Goal: Transaction & Acquisition: Purchase product/service

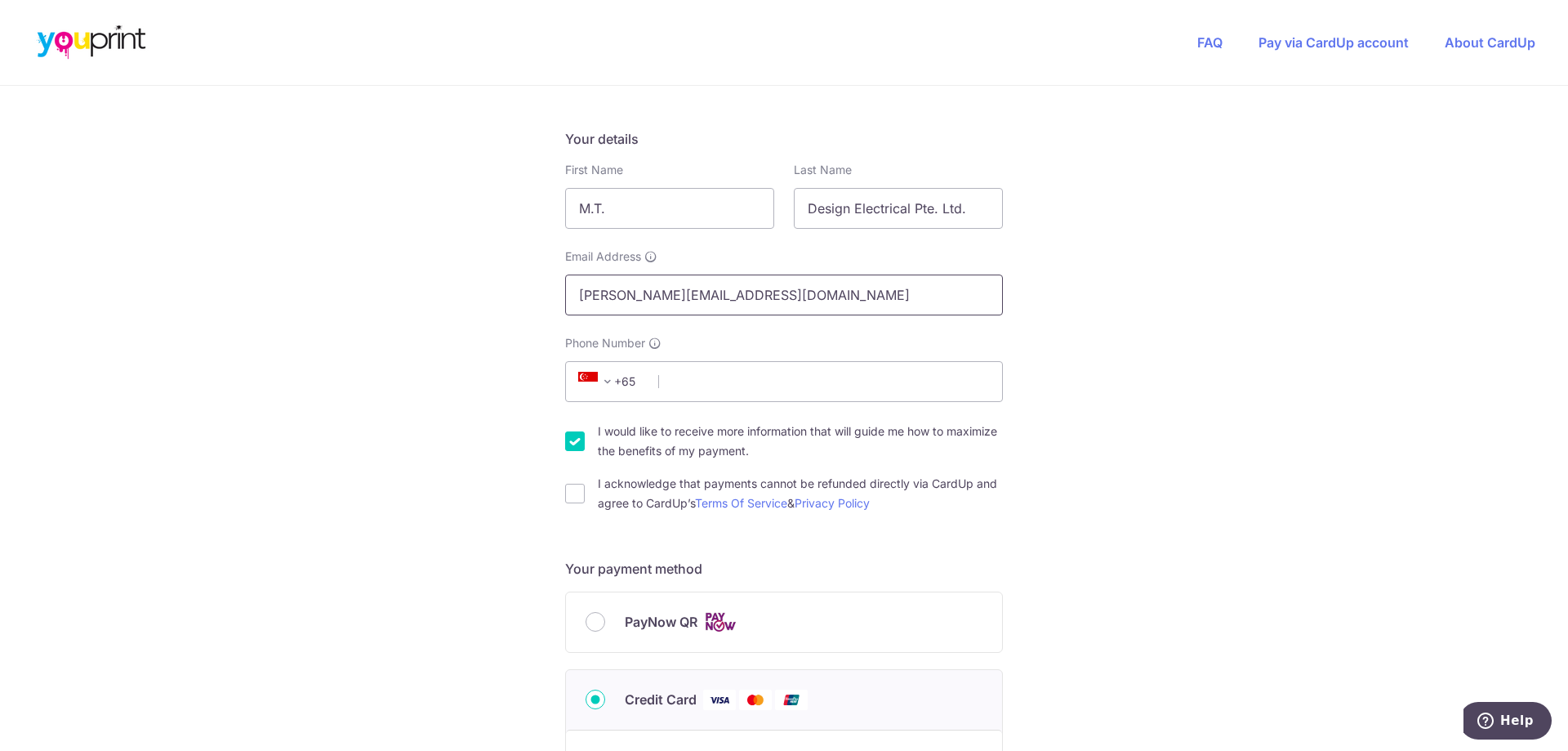
scroll to position [245, 0]
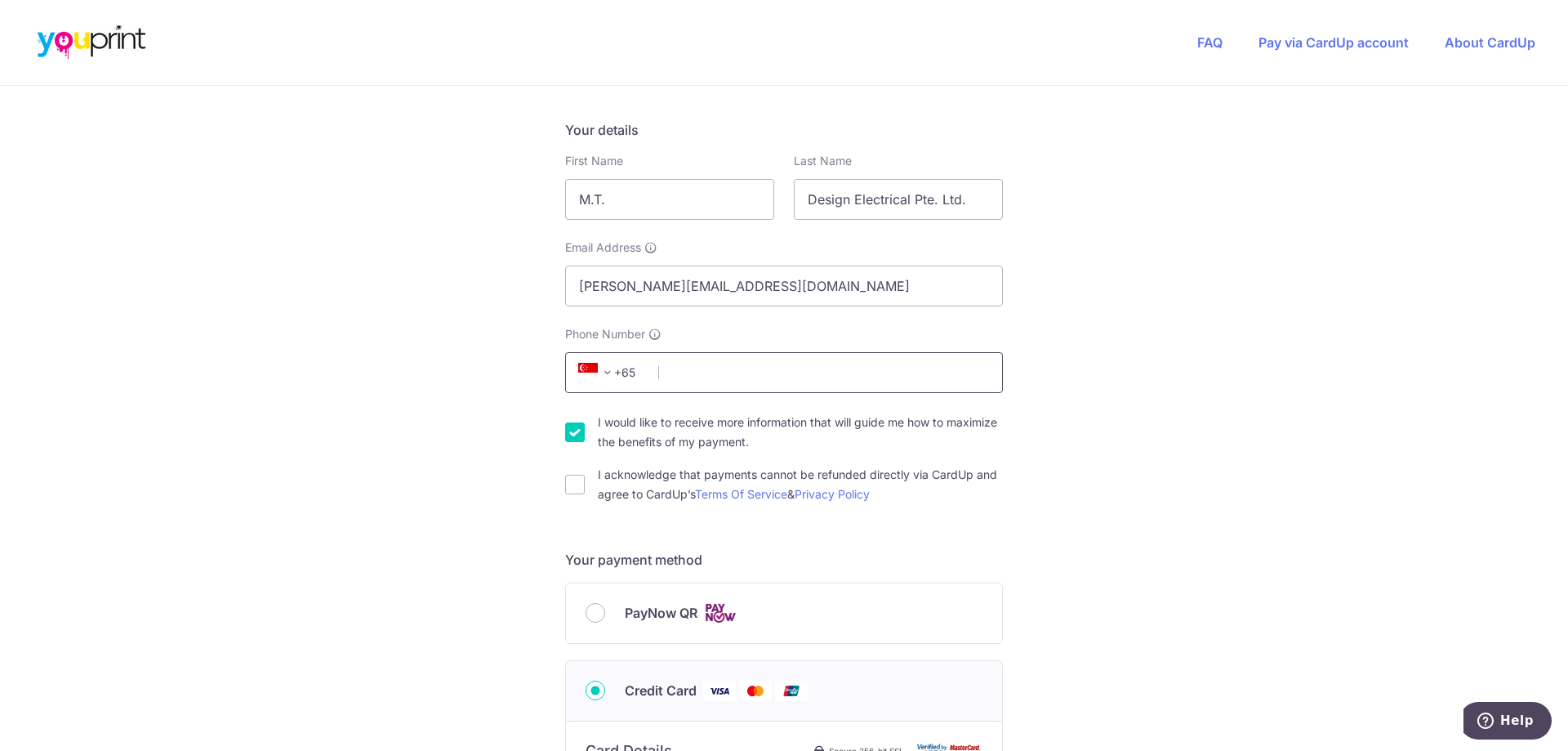
click at [706, 382] on input "Phone Number" at bounding box center [784, 372] width 438 height 41
type input "96869246"
click at [565, 487] on input "I acknowledge that payments cannot be refunded directly via CardUp and agree to…" at bounding box center [575, 484] width 20 height 20
checkbox input "true"
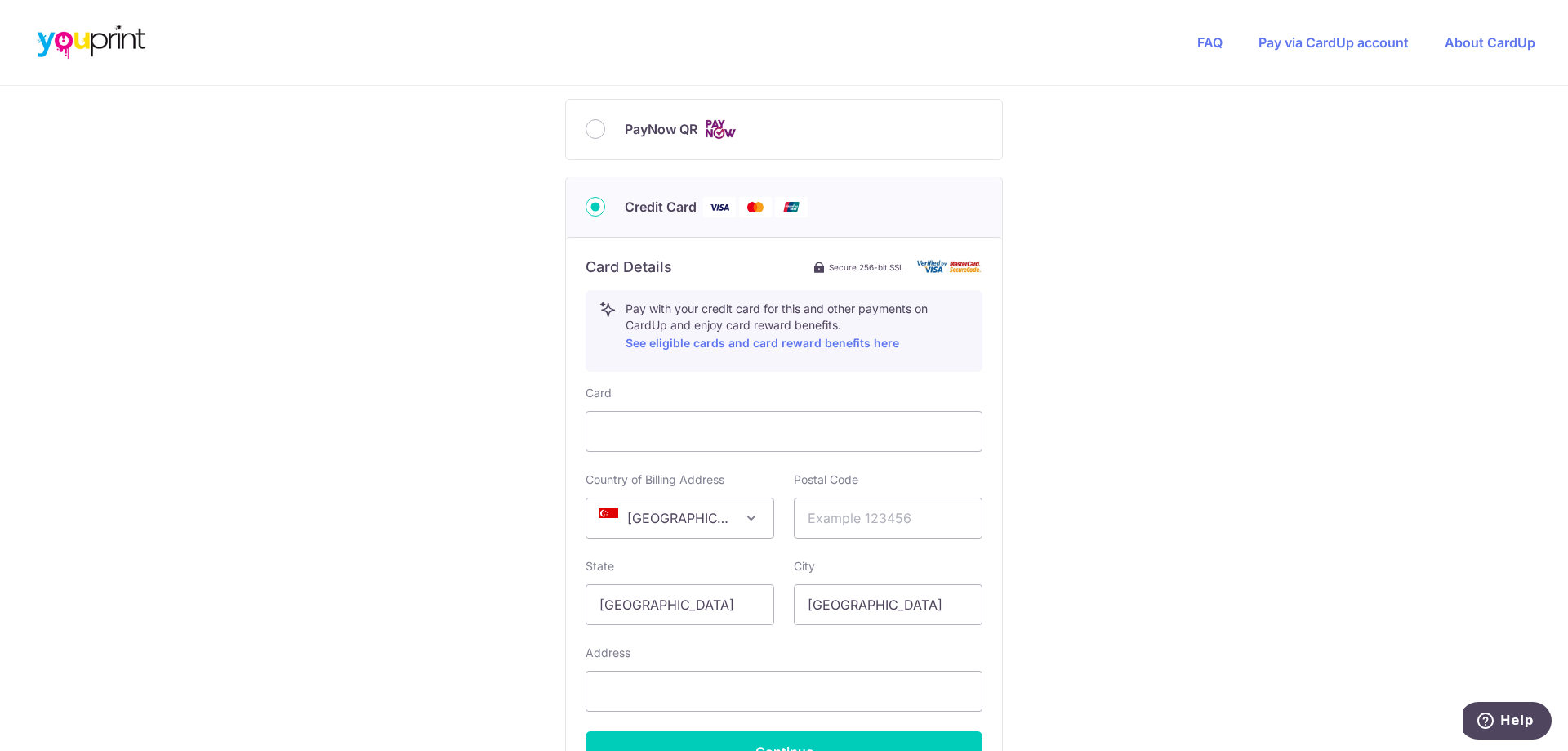
scroll to position [736, 0]
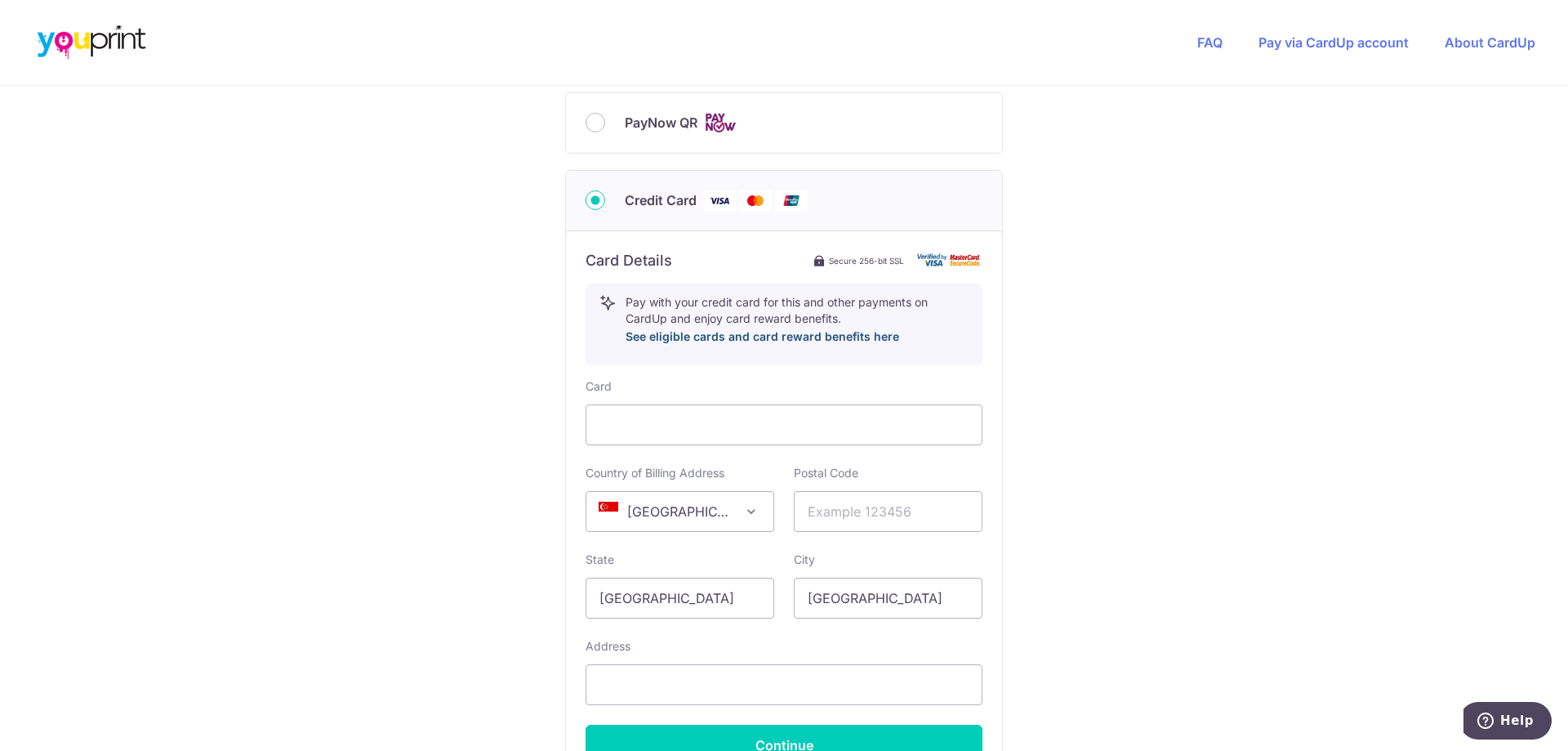
click at [702, 336] on link "See eligible cards and card reward benefits here" at bounding box center [762, 335] width 274 height 14
click at [851, 524] on input "text" at bounding box center [888, 511] width 189 height 41
type input "737856"
type input "[STREET_ADDRESS]"
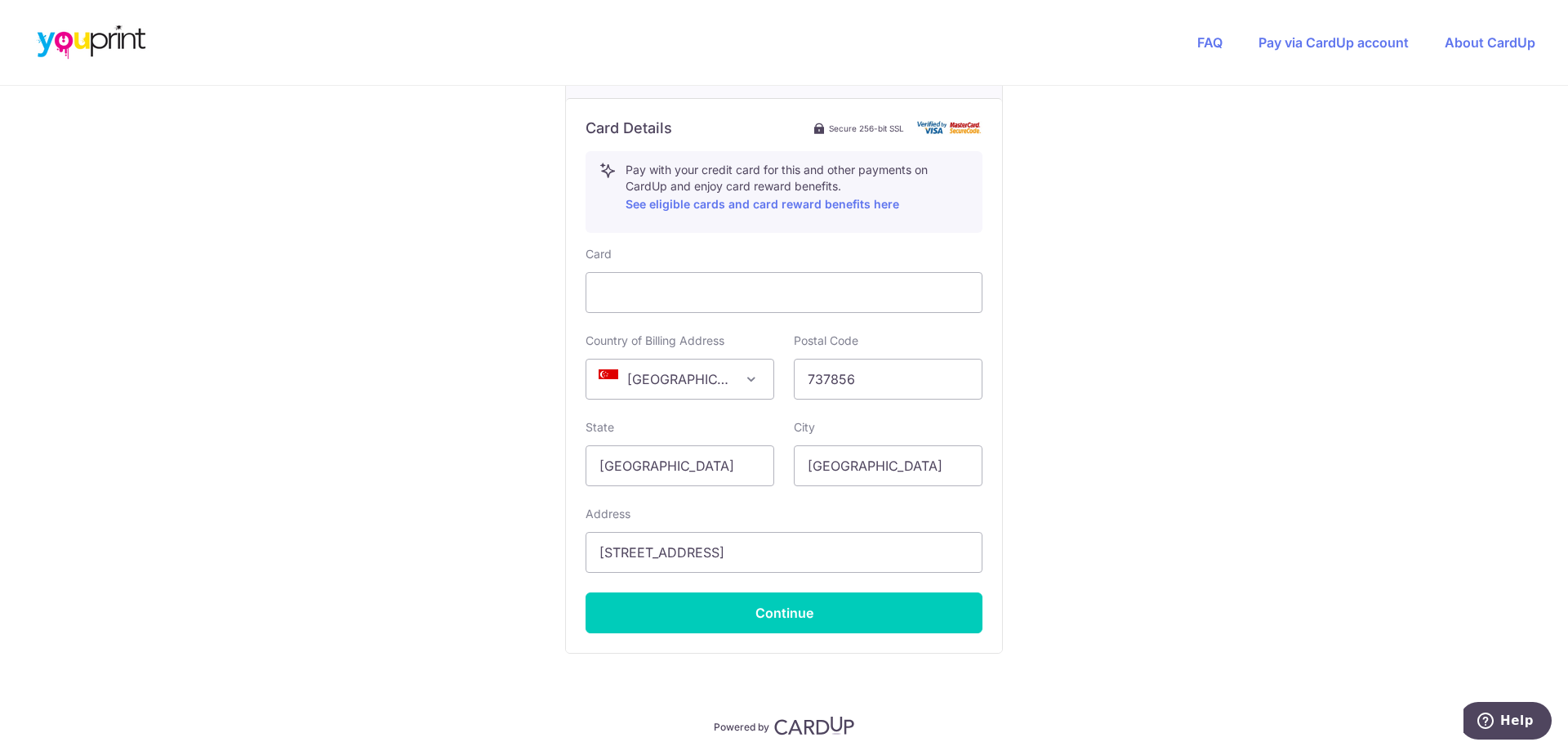
scroll to position [929, 0]
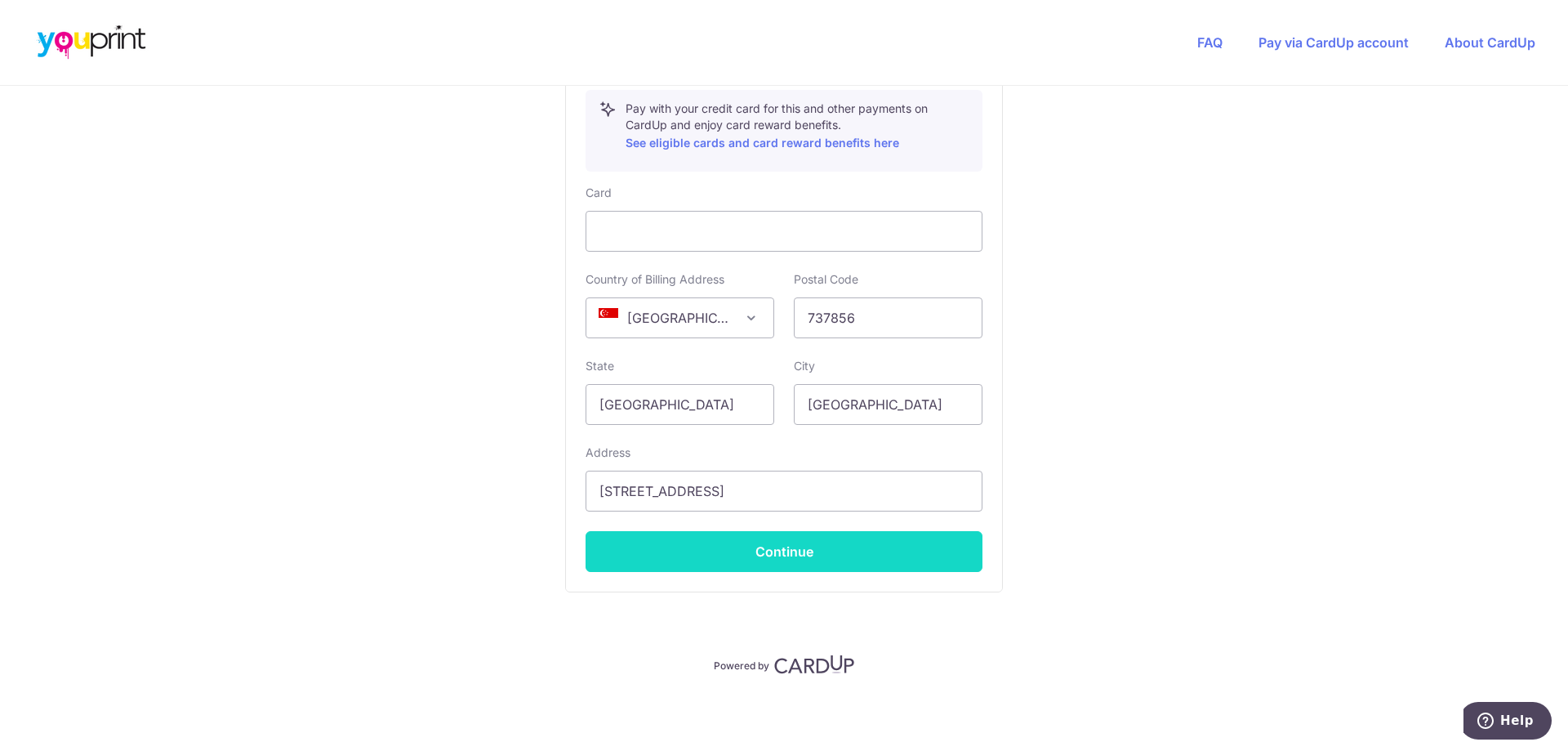
click at [781, 557] on button "Continue" at bounding box center [783, 551] width 397 height 41
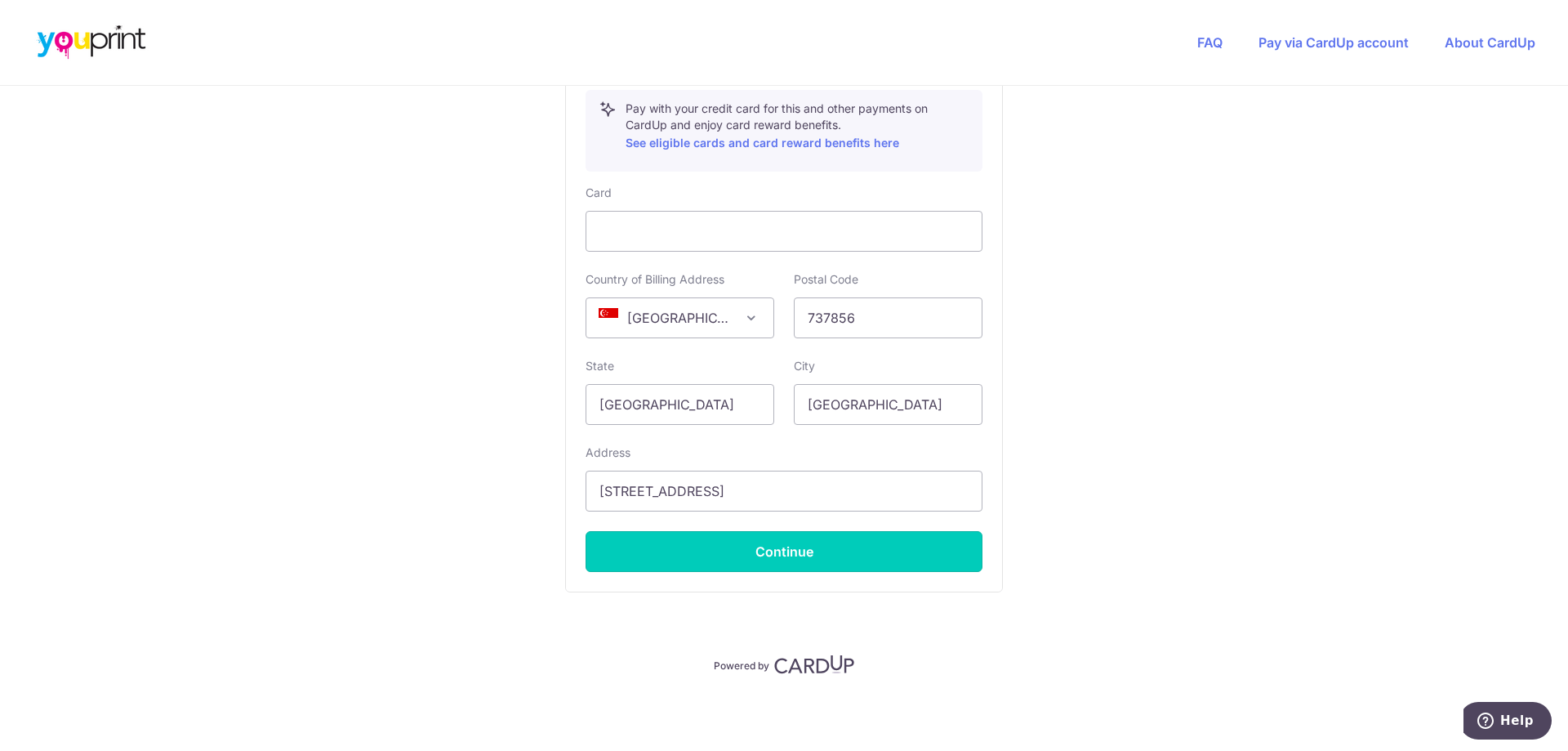
type input "**** 7363"
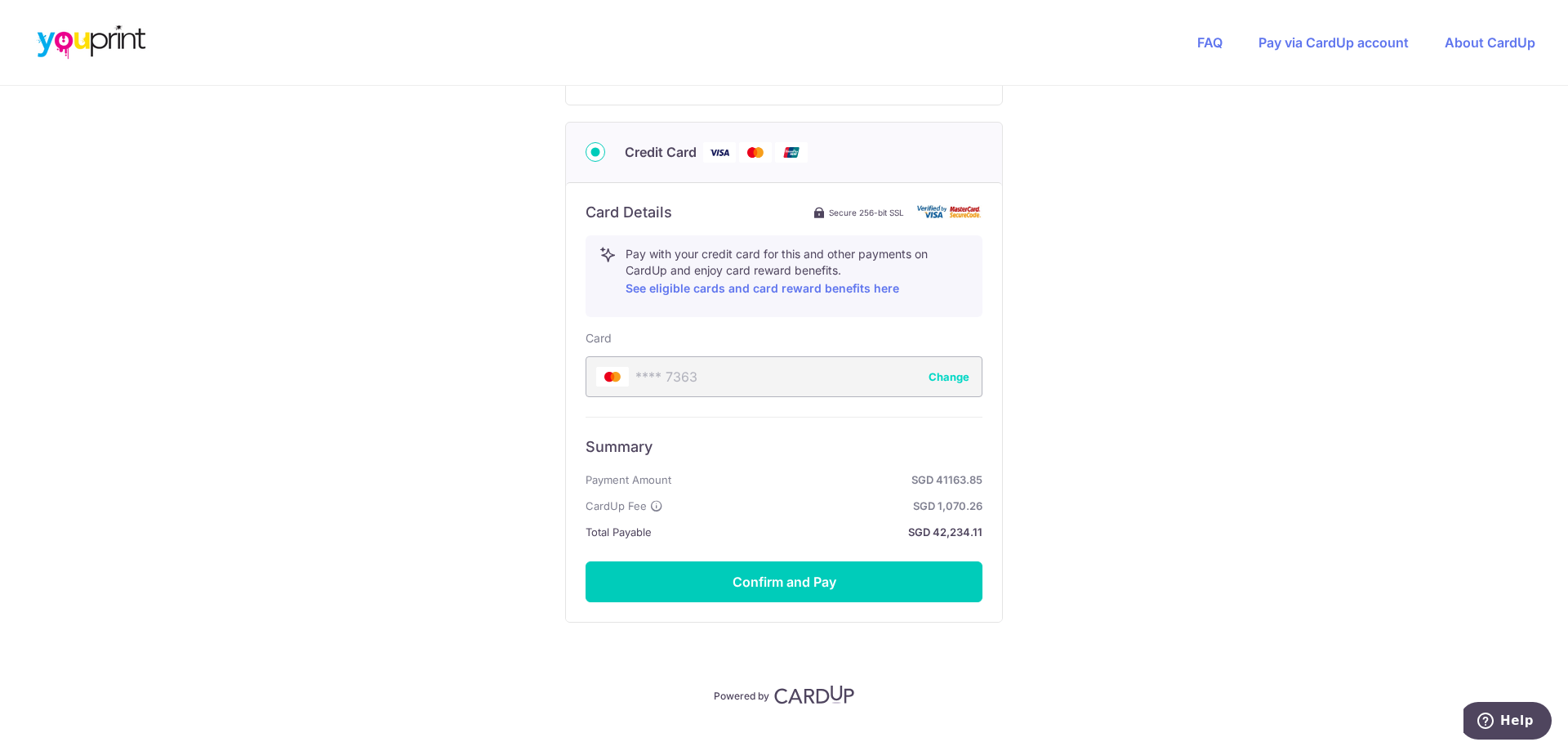
scroll to position [785, 0]
